Goal: Complete application form: Complete application form

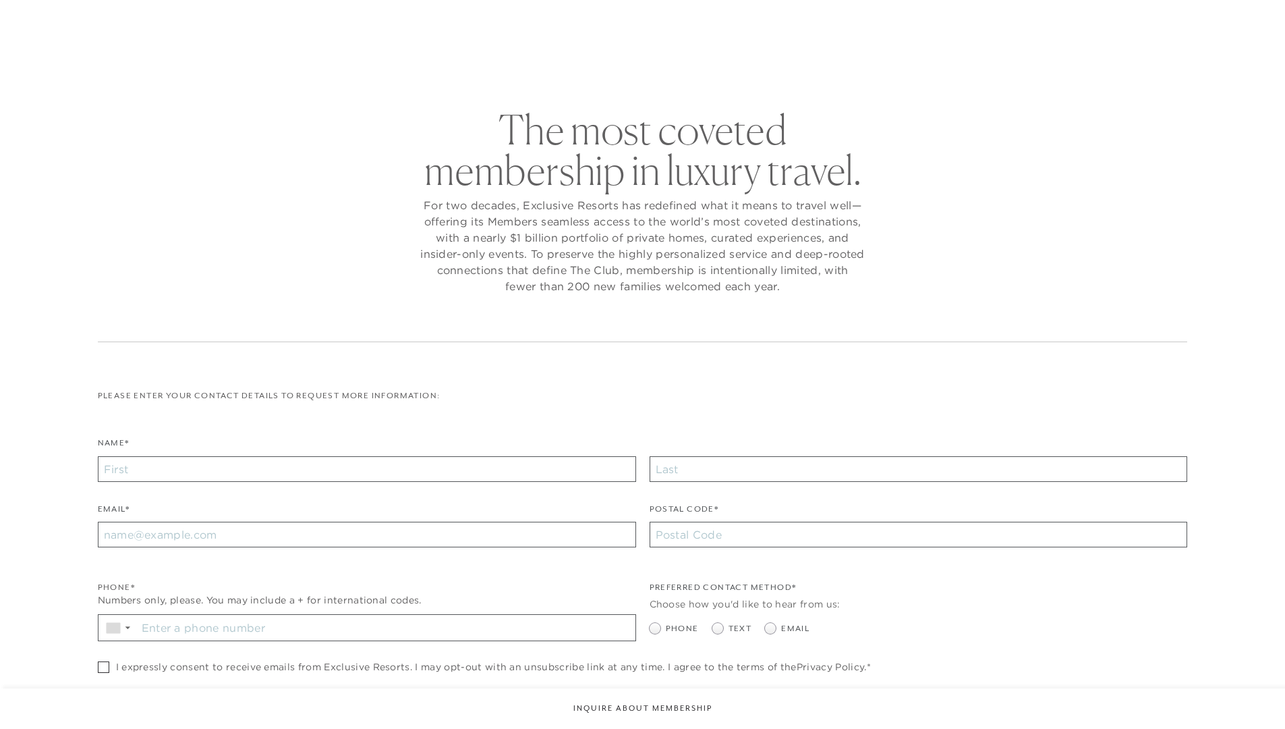
checkbox input "false"
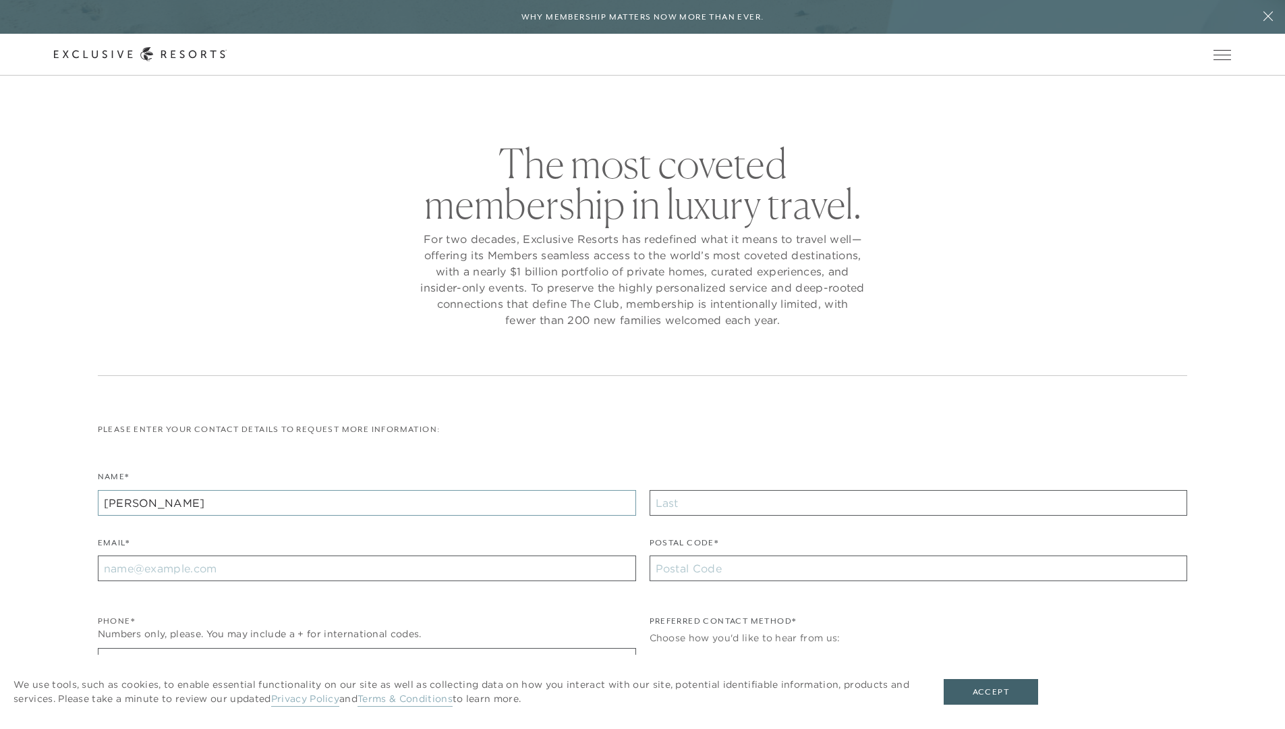
type input "[PERSON_NAME]"
type input "Doe"
type input "[EMAIL_ADDRESS][DOMAIN_NAME]"
click at [386, 648] on input "Stay in the know. Sign up for sms updates for the latest club news Sign up to g…" at bounding box center [386, 661] width 499 height 26
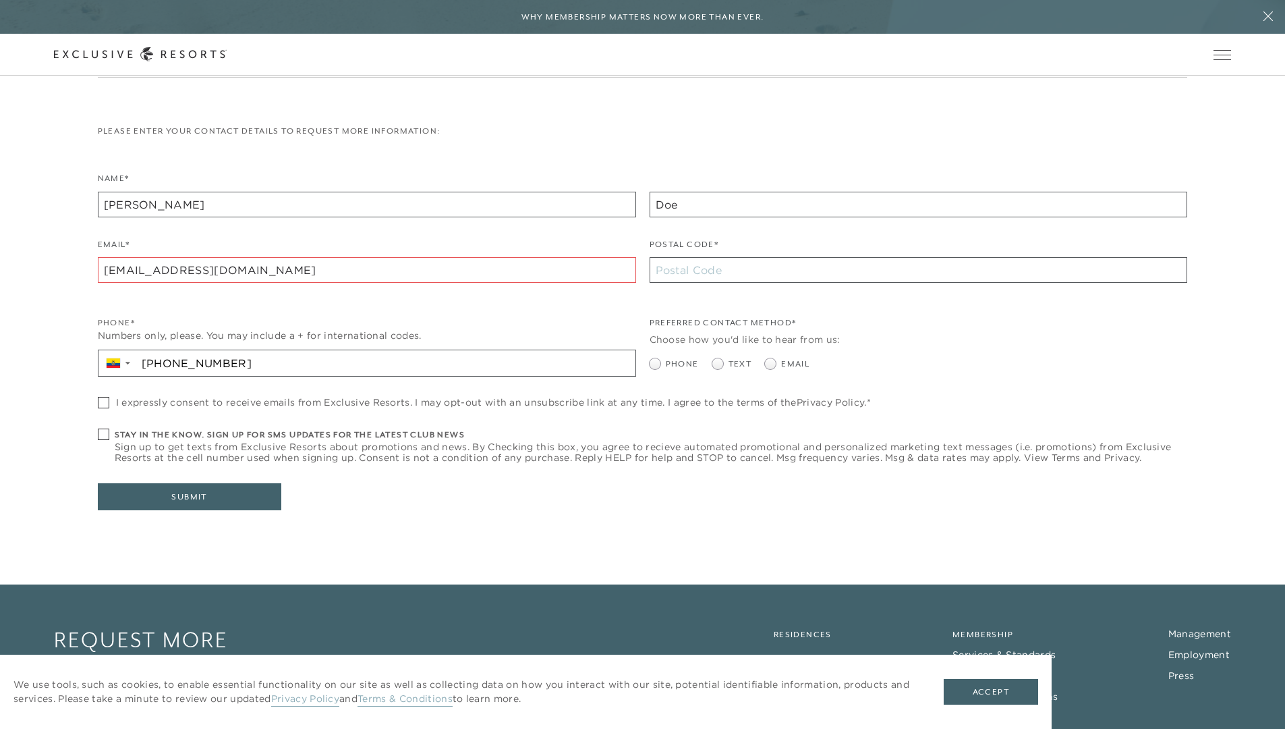
type input "[PHONE_NUMBER]"
type input "10002"
radio input "true"
checkbox input "true"
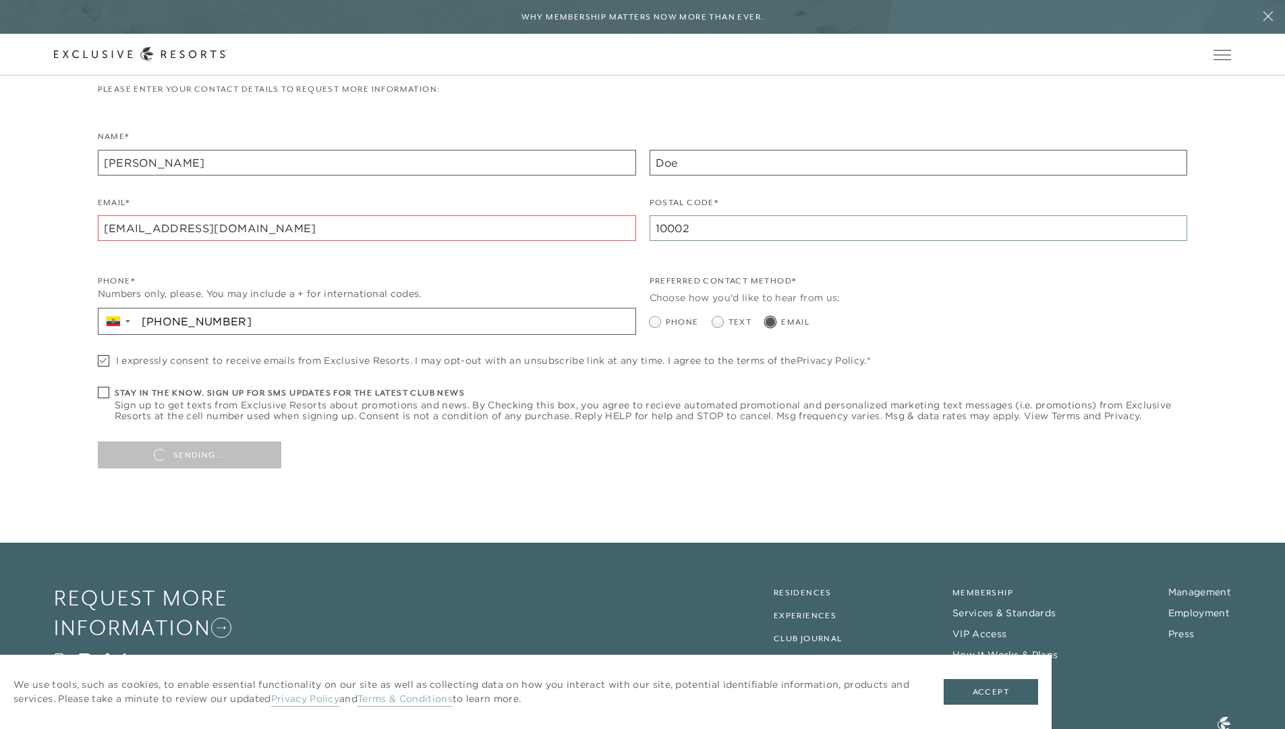
type input "10002"
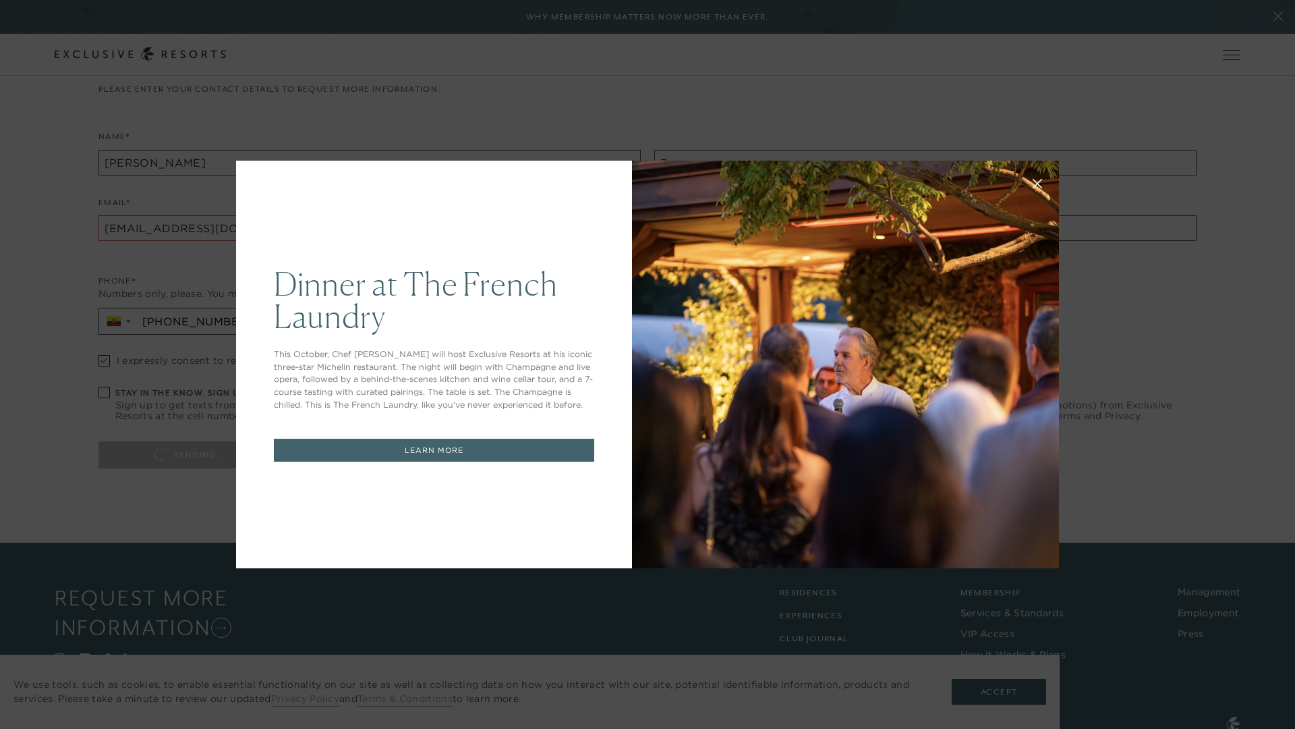
scroll to position [0, 0]
